Goal: Task Accomplishment & Management: Use online tool/utility

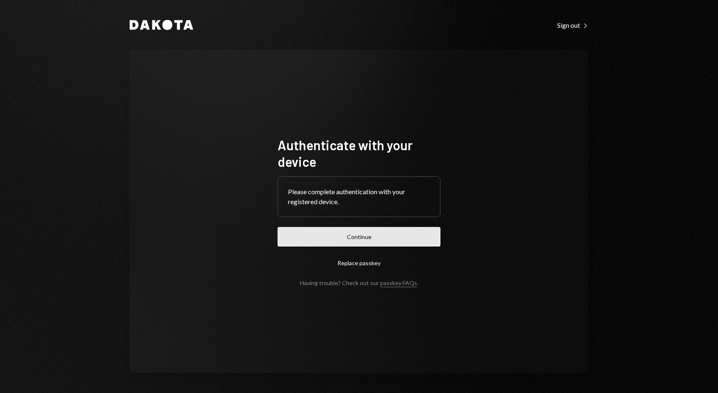
click at [388, 230] on button "Continue" at bounding box center [358, 237] width 163 height 20
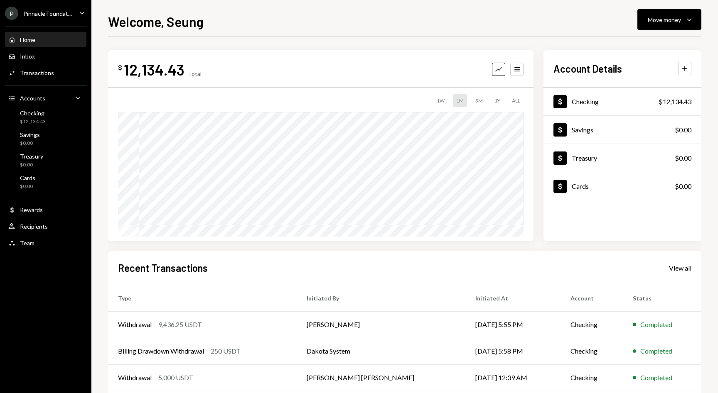
click at [80, 11] on icon "Caret Down" at bounding box center [81, 12] width 9 height 9
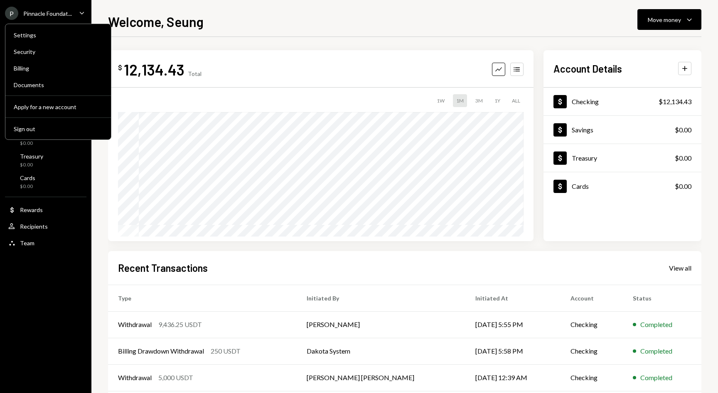
click at [221, 18] on div "Welcome, Seung Move money Caret Down" at bounding box center [404, 21] width 593 height 18
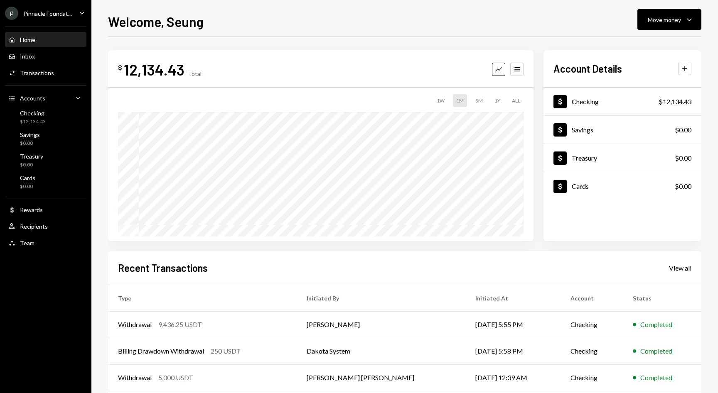
click at [53, 14] on div "Pinnacle Foundat..." at bounding box center [47, 13] width 49 height 7
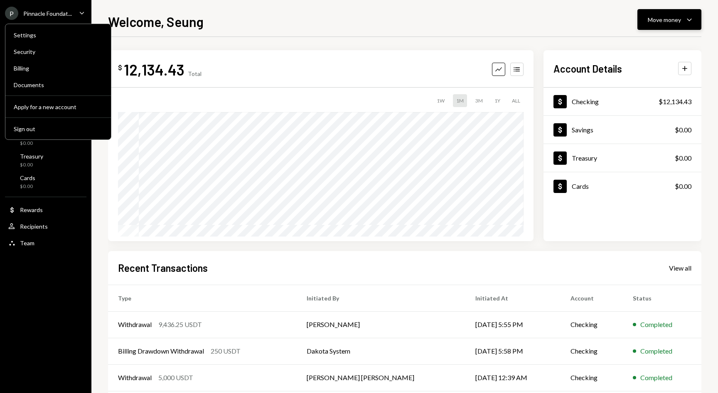
click at [661, 15] on div "Move money" at bounding box center [663, 19] width 33 height 9
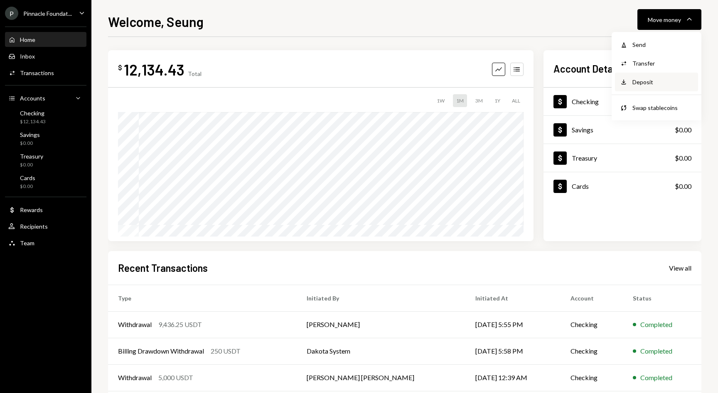
click at [642, 83] on div "Deposit" at bounding box center [662, 82] width 61 height 9
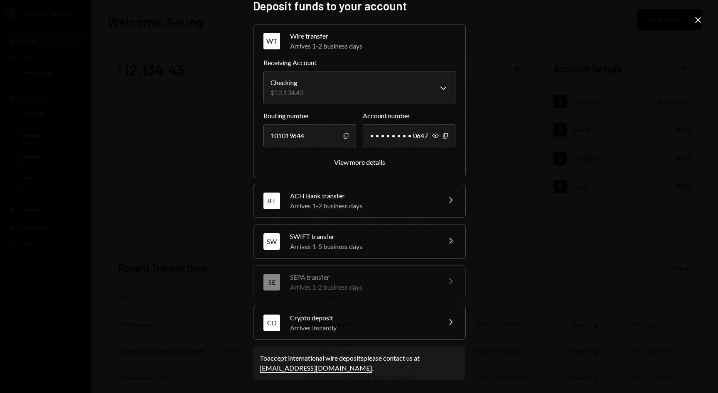
scroll to position [11, 0]
click at [377, 320] on div "Crypto deposit" at bounding box center [362, 319] width 145 height 10
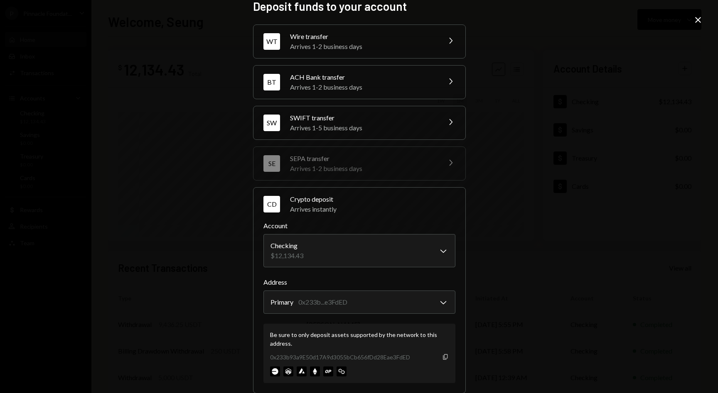
click at [444, 355] on icon "button" at bounding box center [445, 356] width 5 height 5
click at [150, 115] on div "**********" at bounding box center [359, 196] width 718 height 393
click at [216, 123] on div "**********" at bounding box center [359, 196] width 718 height 393
